Goal: Task Accomplishment & Management: Manage account settings

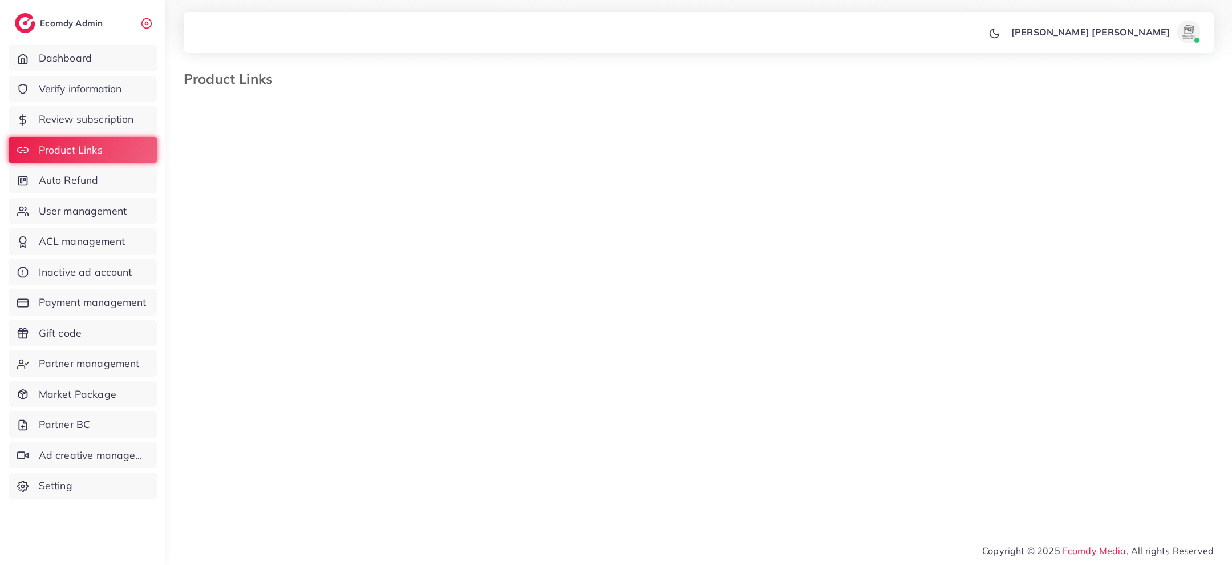
select select "*********"
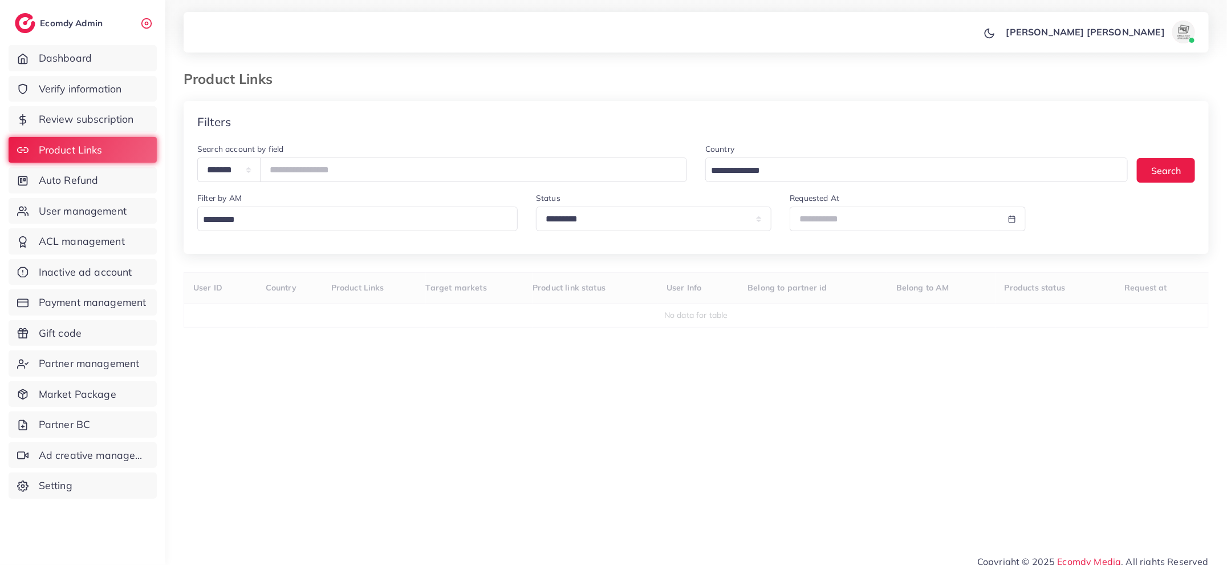
click at [338, 231] on div "Loading..." at bounding box center [357, 218] width 321 height 25
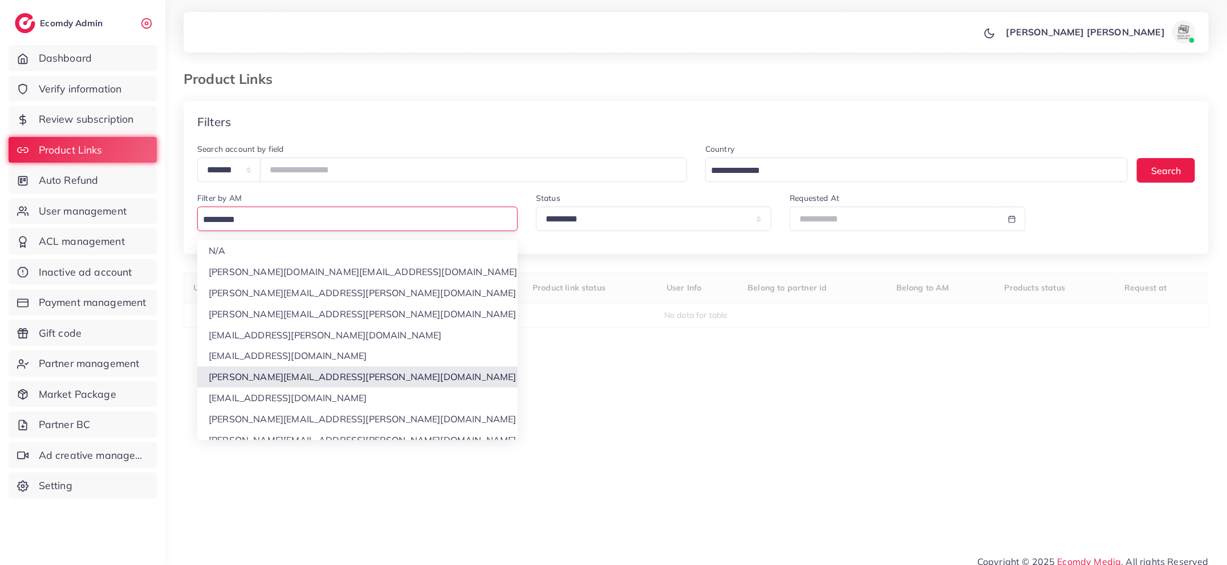
click at [314, 376] on div "**********" at bounding box center [697, 314] width 1026 height 426
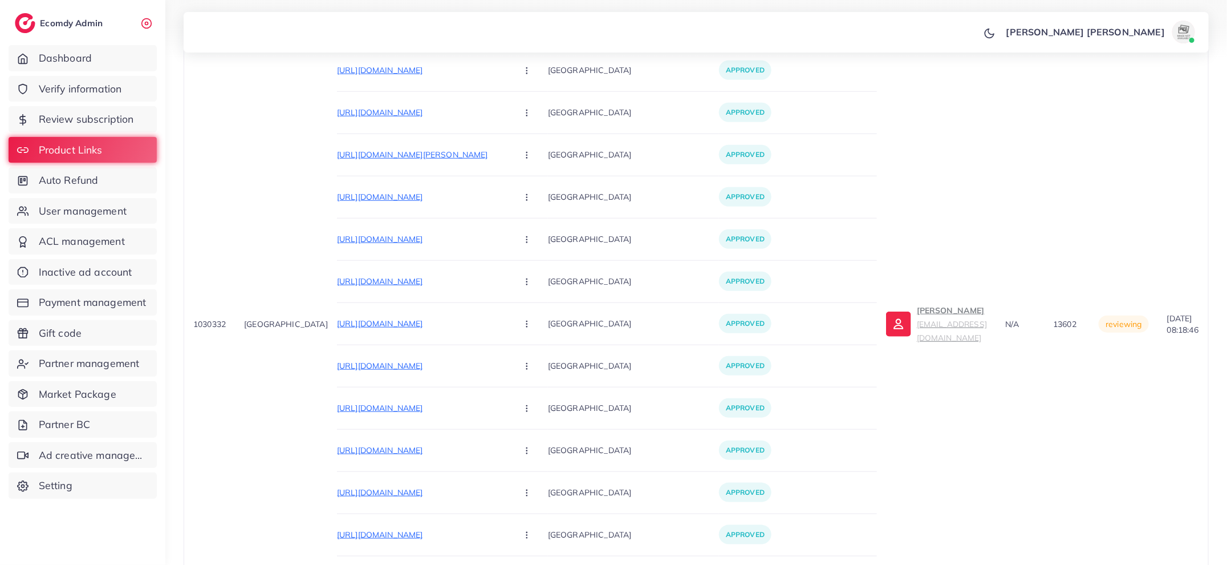
scroll to position [483, 0]
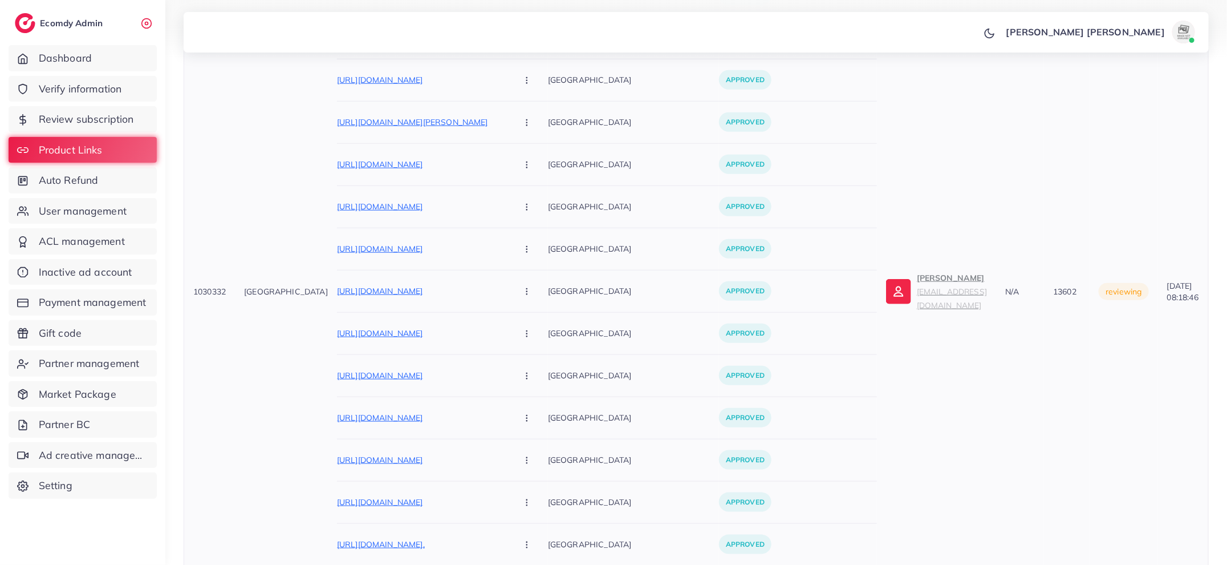
click at [917, 271] on p "Tom Fish luxury.tienda.m@gmail.com" at bounding box center [952, 291] width 70 height 41
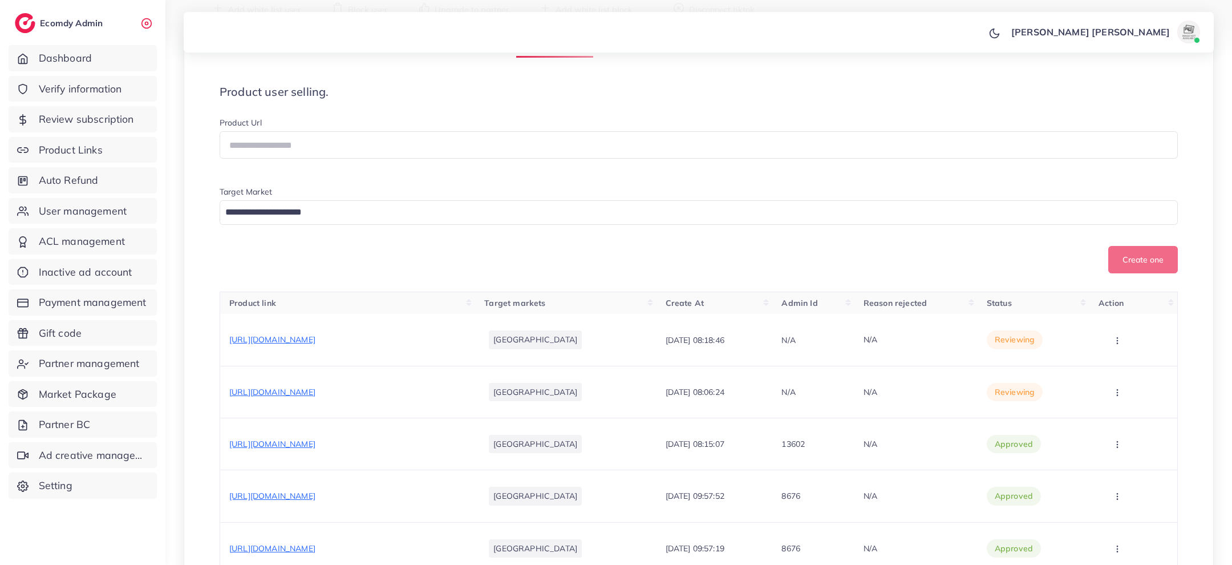
scroll to position [214, 0]
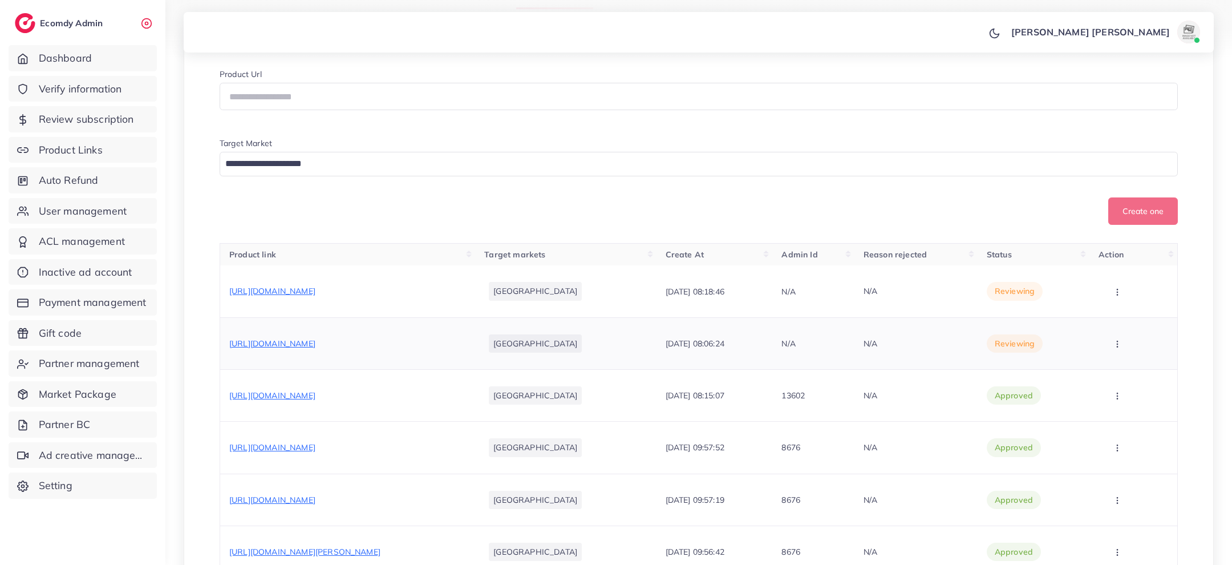
click at [420, 346] on td "[URL][DOMAIN_NAME]" at bounding box center [348, 343] width 256 height 52
click at [315, 349] on span "[URL][DOMAIN_NAME]" at bounding box center [272, 343] width 86 height 10
click at [1118, 369] on td "Approve Reject" at bounding box center [1133, 343] width 88 height 52
click at [1109, 356] on button "button" at bounding box center [1119, 343] width 40 height 26
click at [1100, 391] on link "Approve" at bounding box center [1132, 378] width 90 height 25
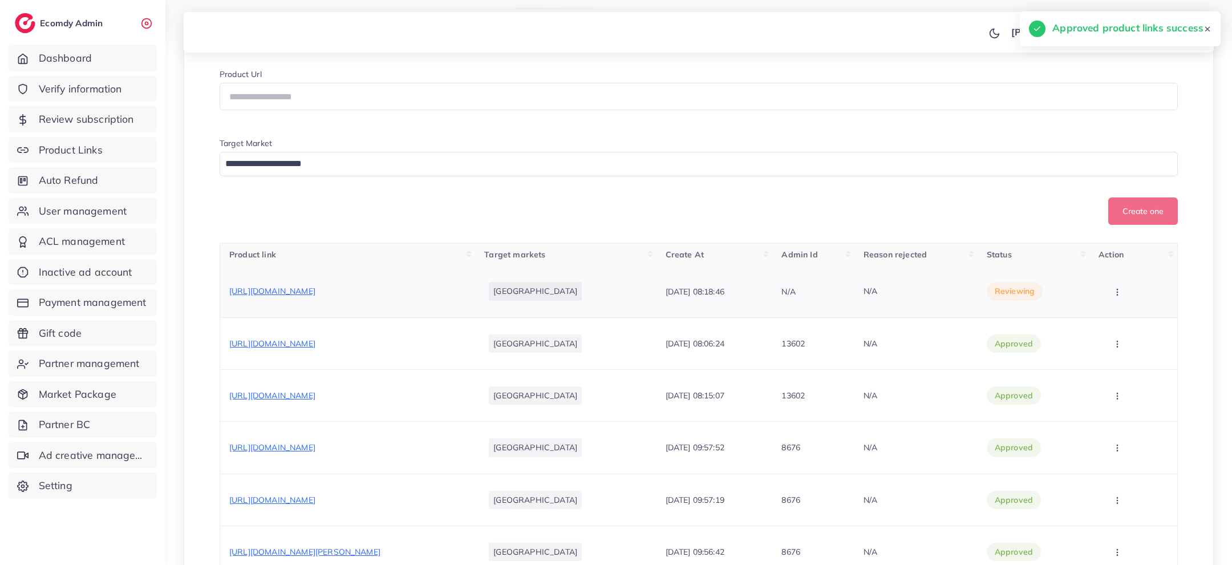
click at [1119, 304] on button "button" at bounding box center [1119, 291] width 40 height 26
click at [1117, 325] on link "Approve" at bounding box center [1132, 326] width 90 height 25
